Goal: Task Accomplishment & Management: Manage account settings

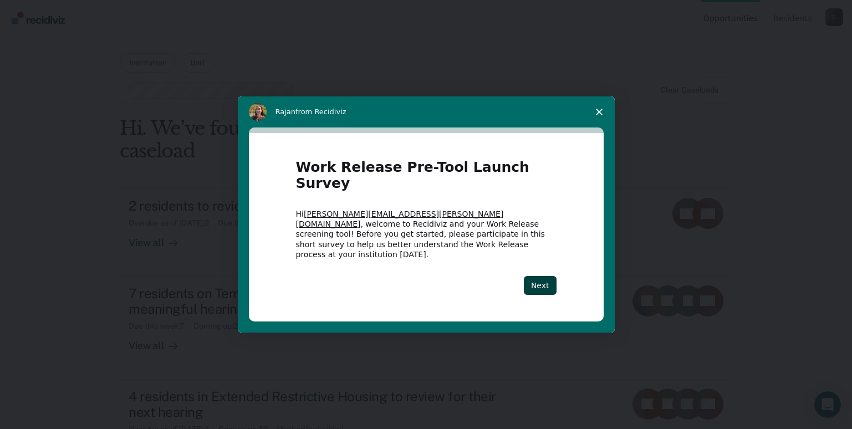
click at [560, 270] on div "Work Release Pre-Tool Launch Survey Hi [PERSON_NAME][EMAIL_ADDRESS][PERSON_NAME…" at bounding box center [426, 227] width 355 height 188
click at [553, 276] on button "Next" at bounding box center [540, 285] width 33 height 19
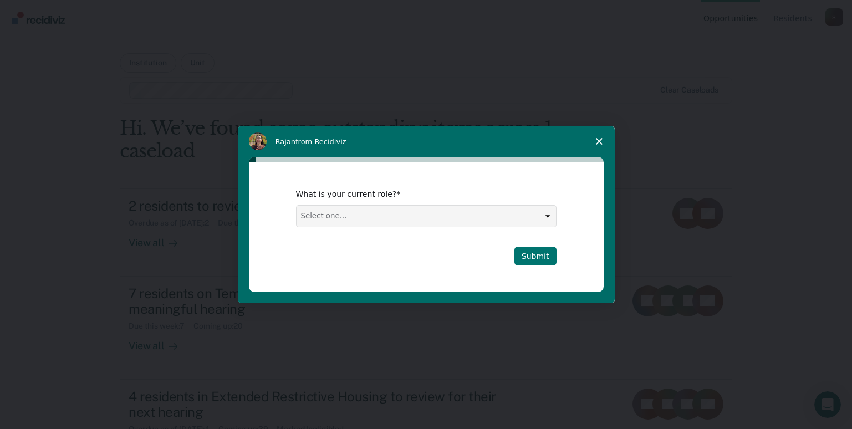
click at [549, 256] on button "Submit" at bounding box center [535, 256] width 42 height 19
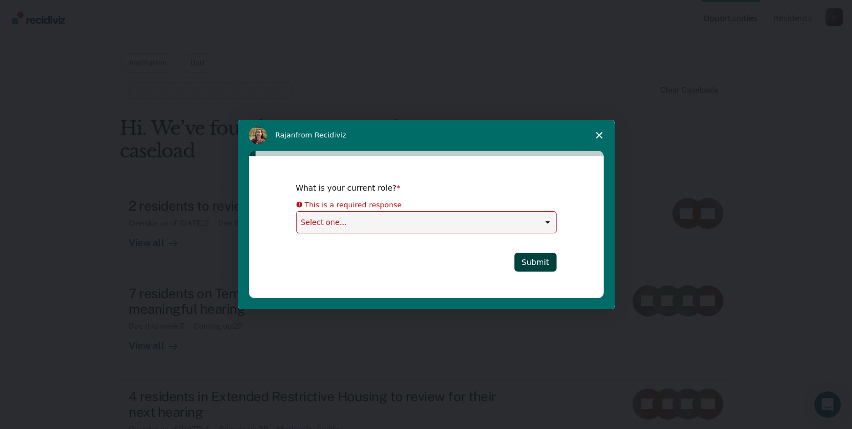
click at [601, 136] on icon "Close survey" at bounding box center [599, 135] width 7 height 7
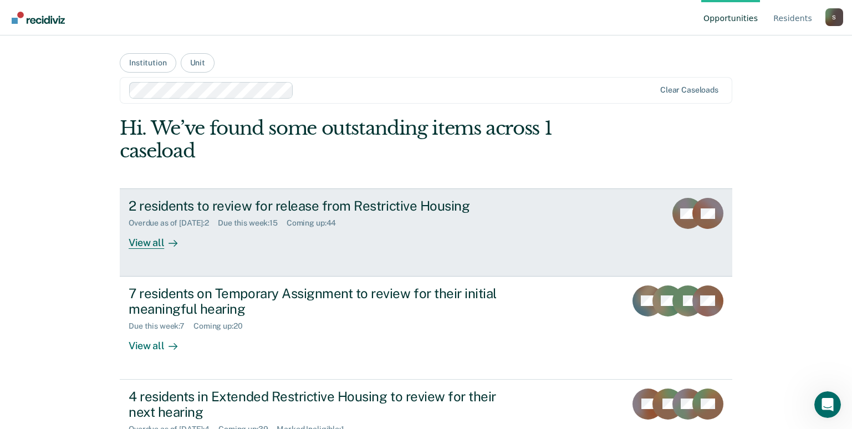
click at [378, 210] on div "2 residents to review for release from Restrictive Housing" at bounding box center [323, 206] width 389 height 16
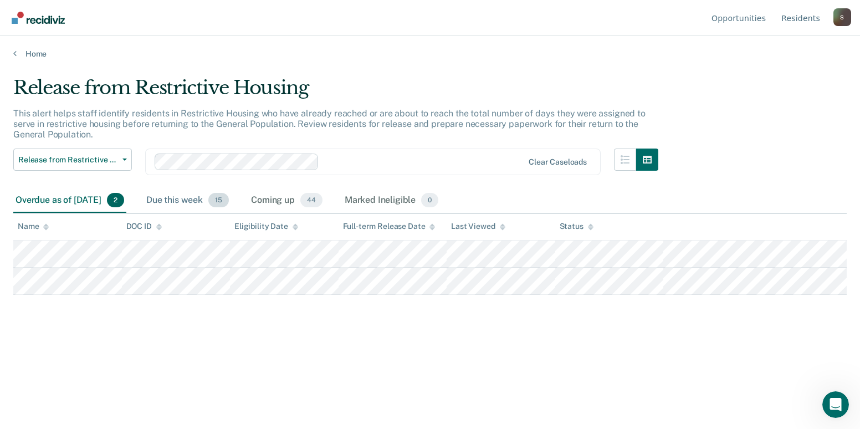
click at [202, 200] on div "Due this week 15" at bounding box center [187, 200] width 87 height 24
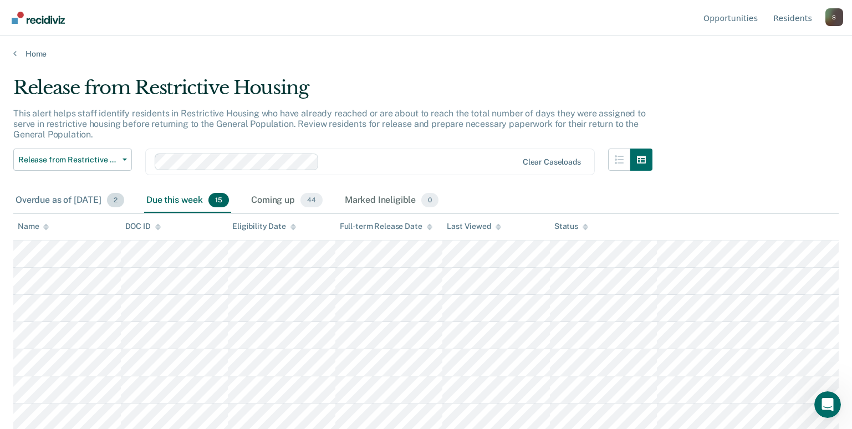
click at [70, 202] on div "Overdue as of [DATE] 2" at bounding box center [69, 200] width 113 height 24
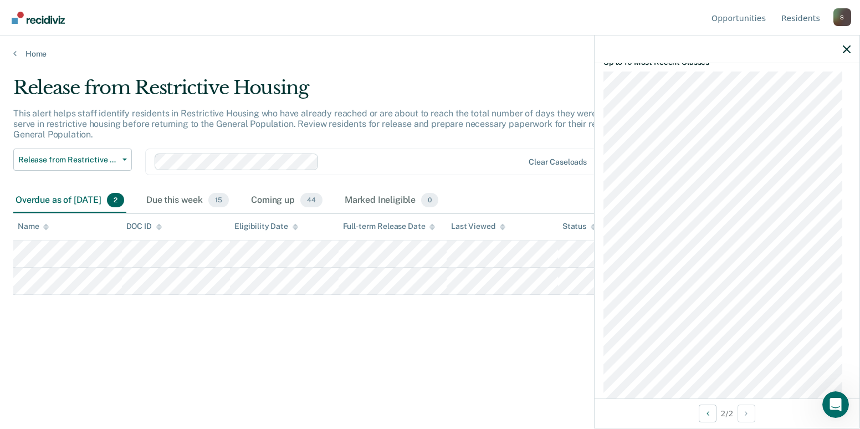
scroll to position [964, 0]
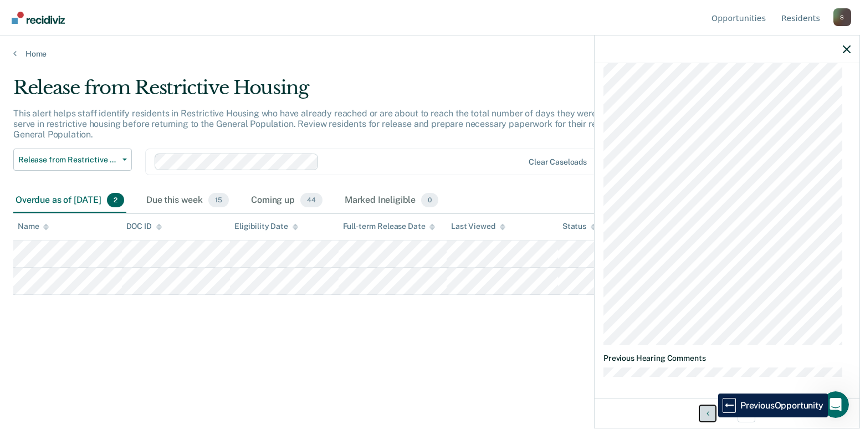
click at [710, 417] on button "Previous Opportunity" at bounding box center [708, 414] width 18 height 18
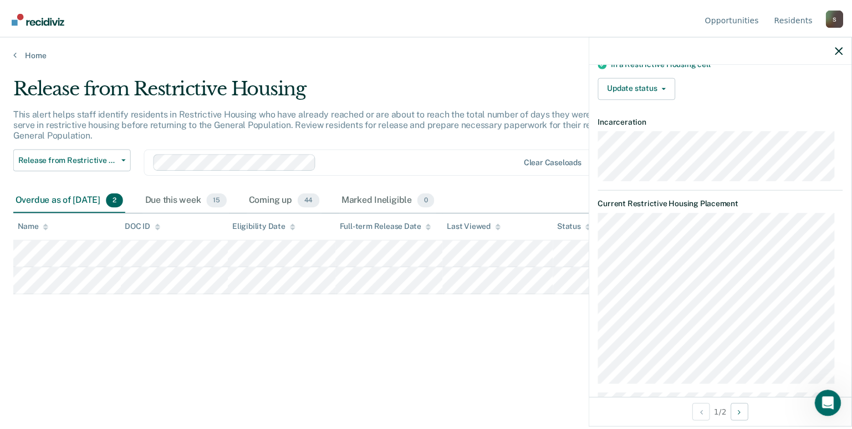
scroll to position [0, 0]
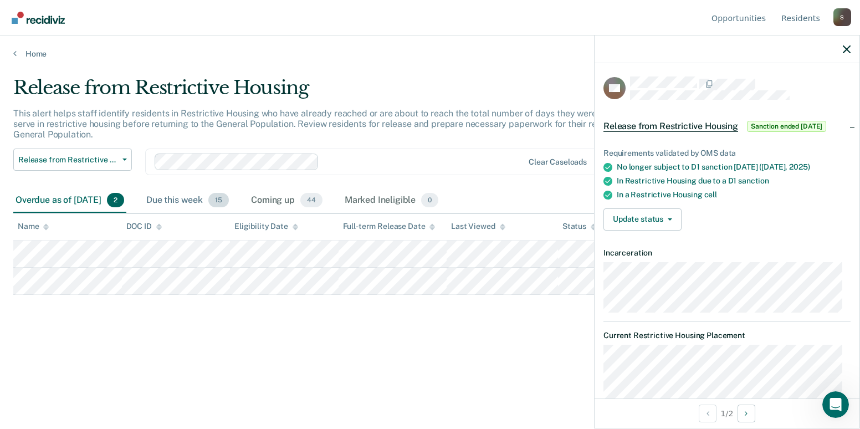
click at [211, 200] on div "Due this week 15" at bounding box center [187, 200] width 87 height 24
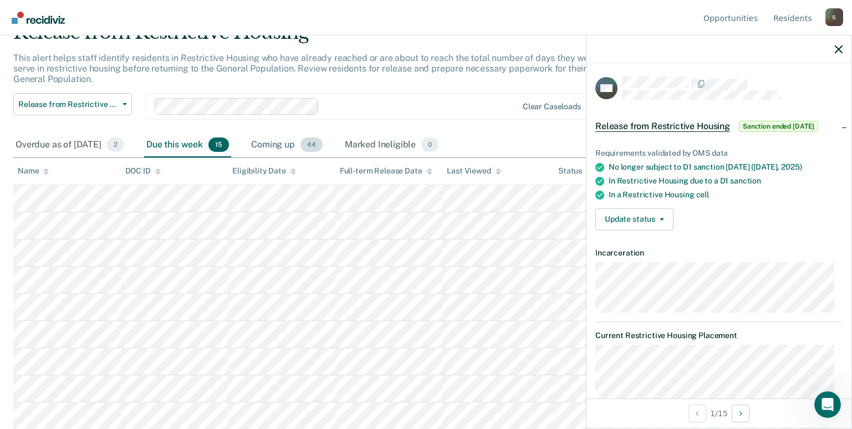
click at [325, 149] on div "Coming up 44" at bounding box center [287, 145] width 76 height 24
